Goal: Information Seeking & Learning: Learn about a topic

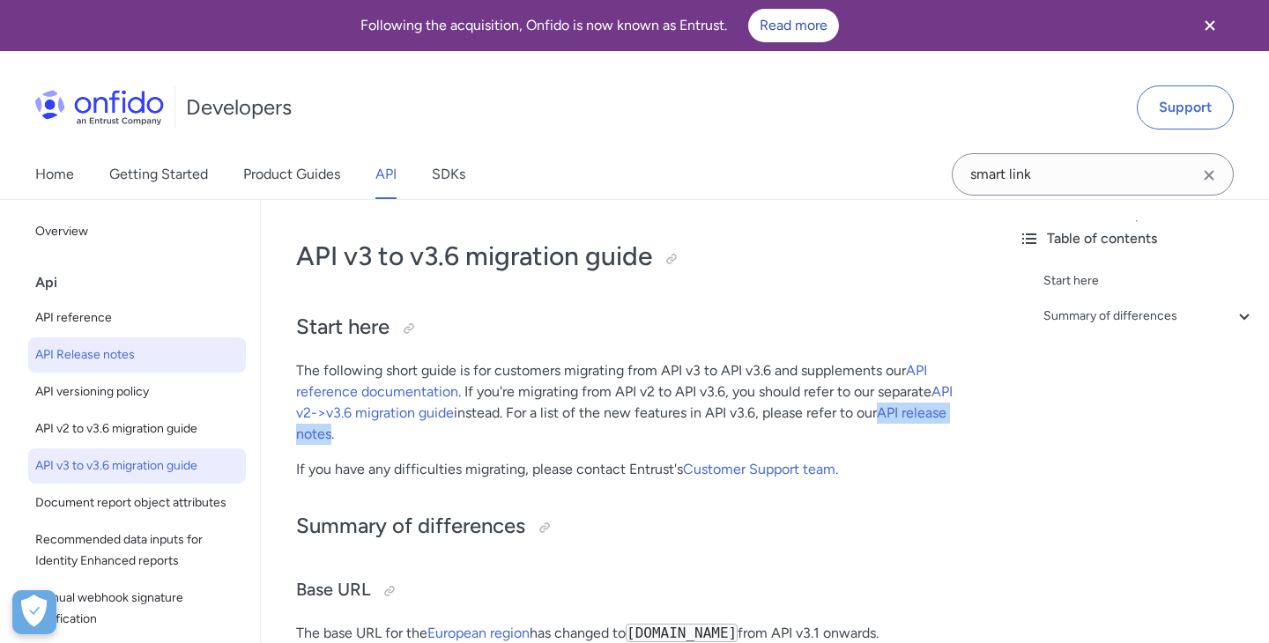
click at [122, 355] on span "API Release notes" at bounding box center [137, 354] width 204 height 21
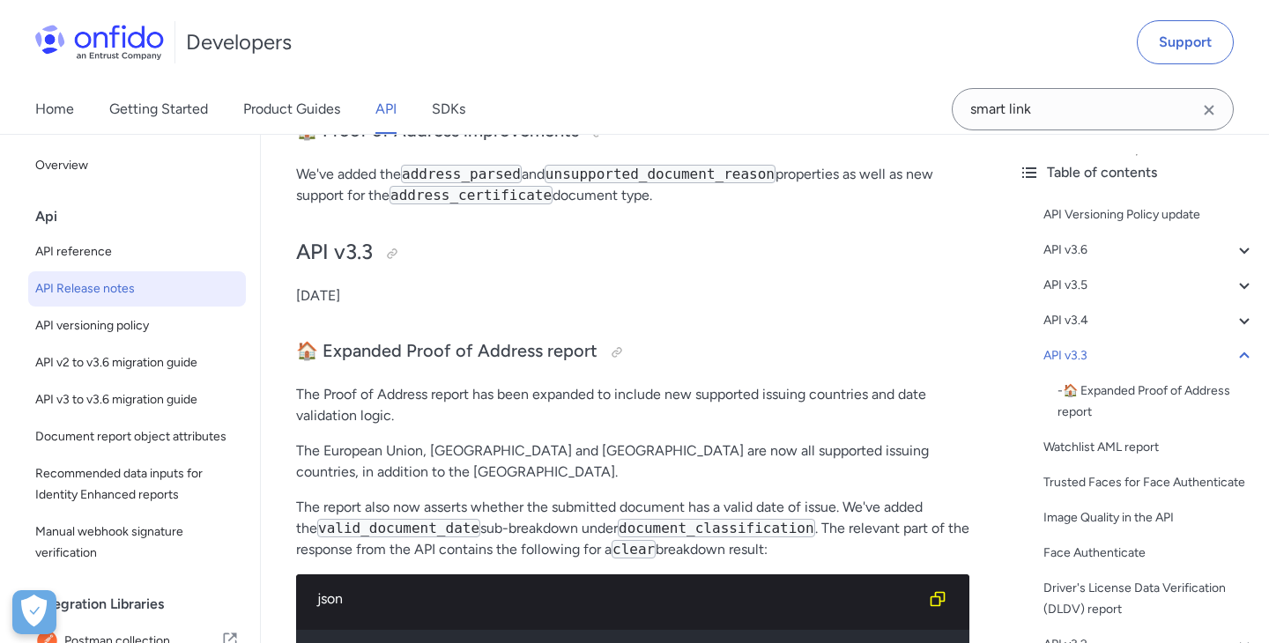
scroll to position [4745, 0]
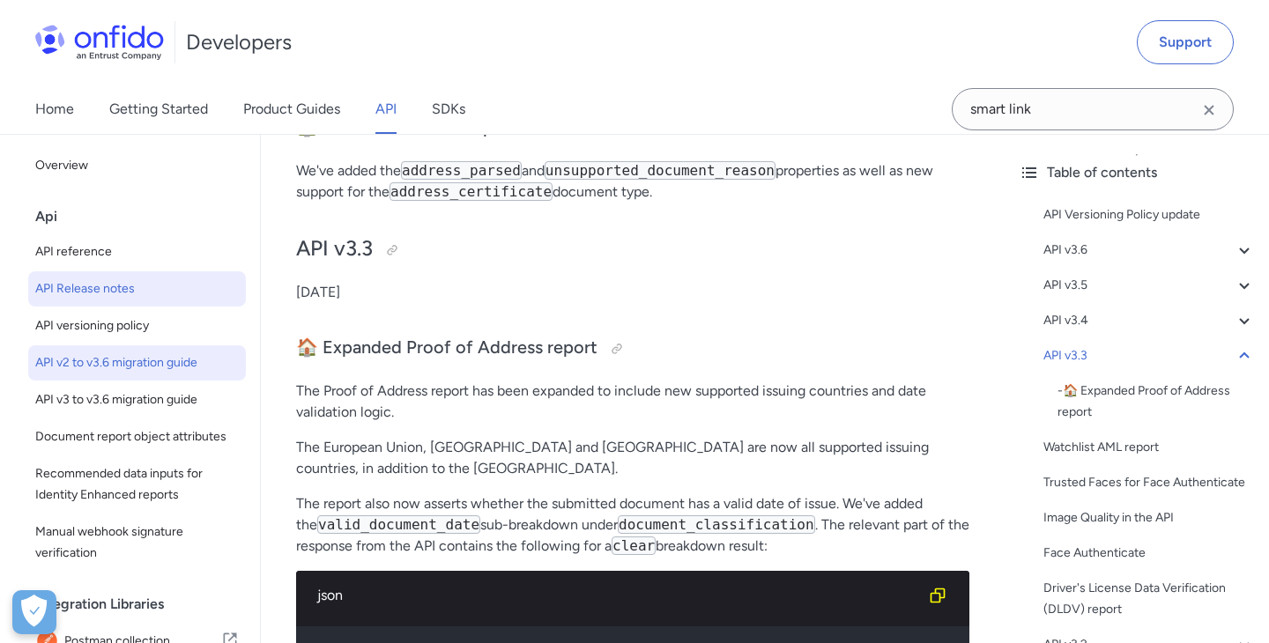
click at [80, 352] on span "API v2 to v3.6 migration guide" at bounding box center [137, 362] width 204 height 21
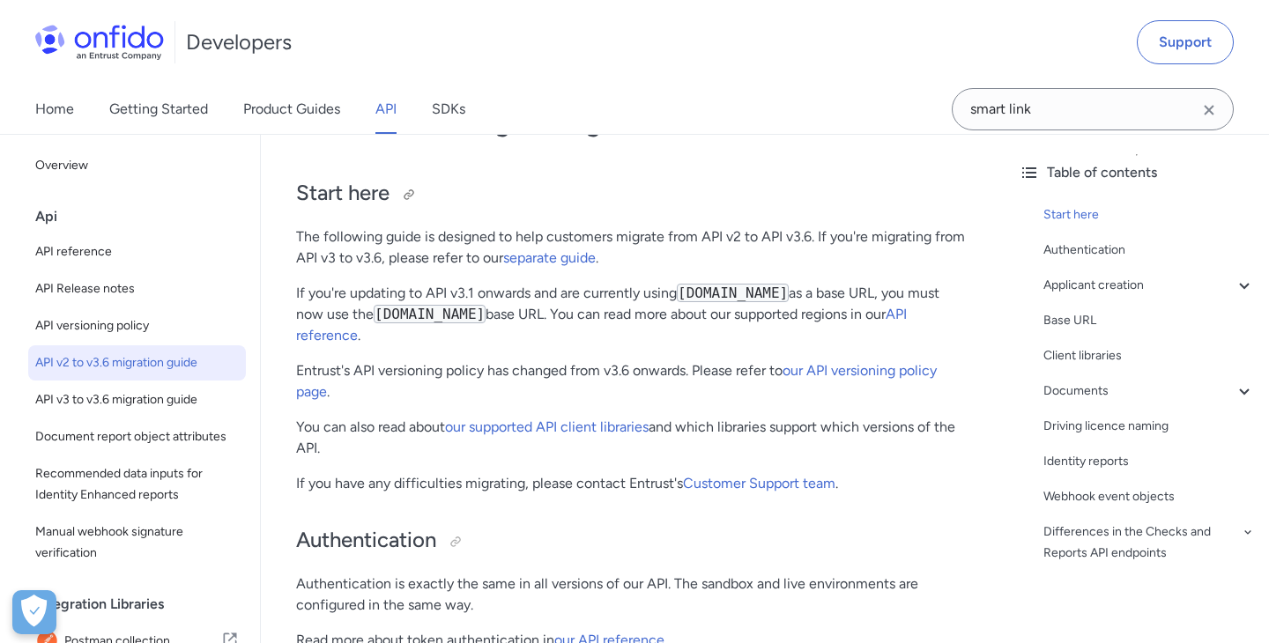
scroll to position [152, 0]
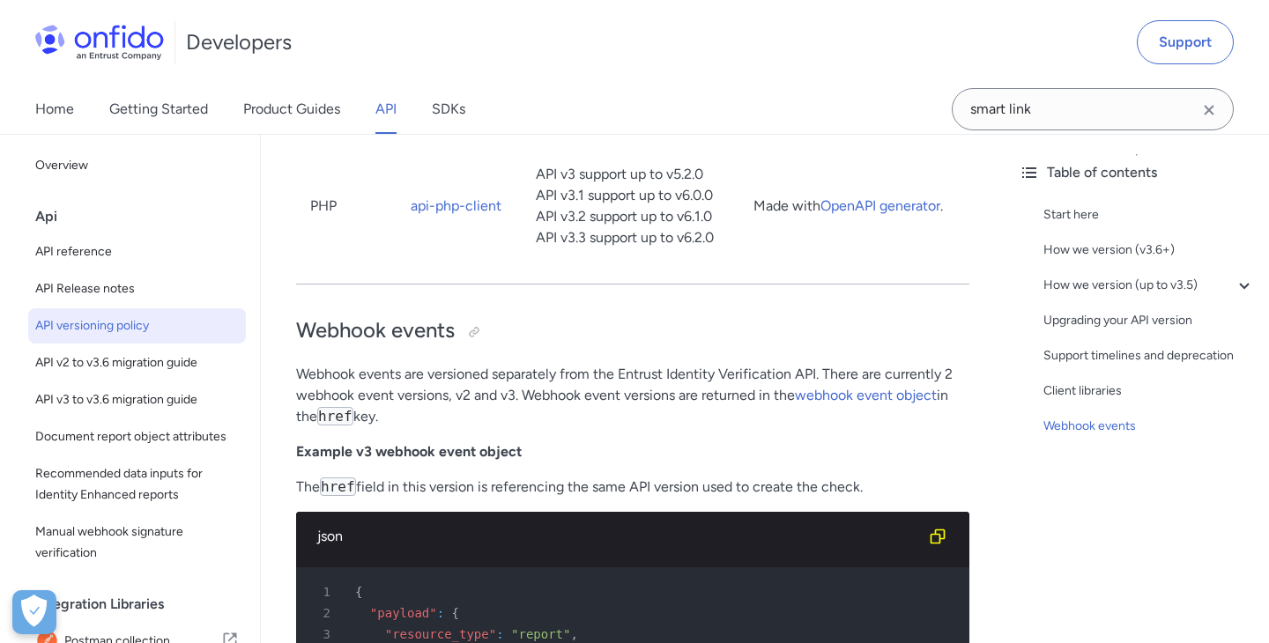
scroll to position [4655, 0]
